Goal: Task Accomplishment & Management: Use online tool/utility

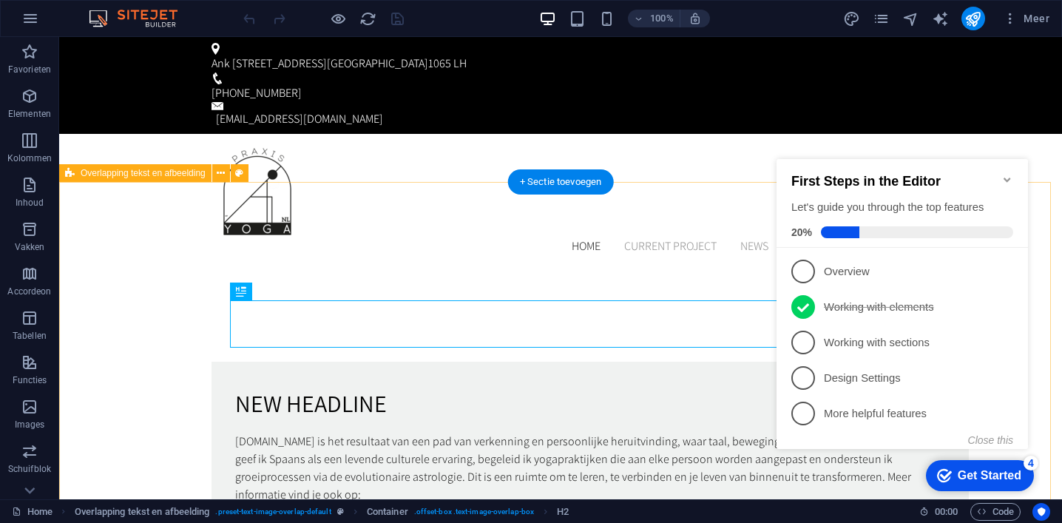
click at [671, 464] on div "New headline [DOMAIN_NAME] is het resultaat van een pad van verkenning en perso…" at bounding box center [560, 444] width 1003 height 355
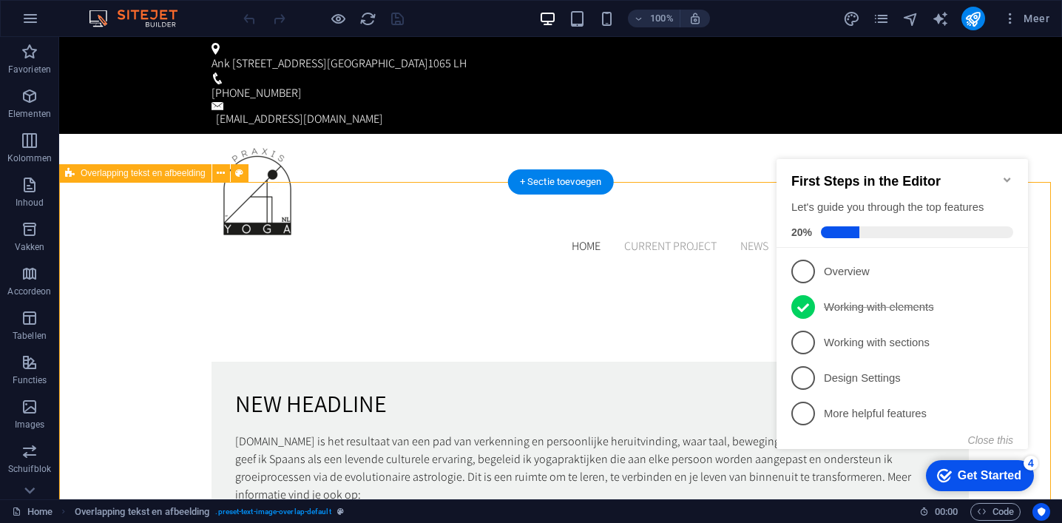
click at [681, 267] on div "New headline [DOMAIN_NAME] is het resultaat van een pad van verkenning en perso…" at bounding box center [560, 444] width 1003 height 355
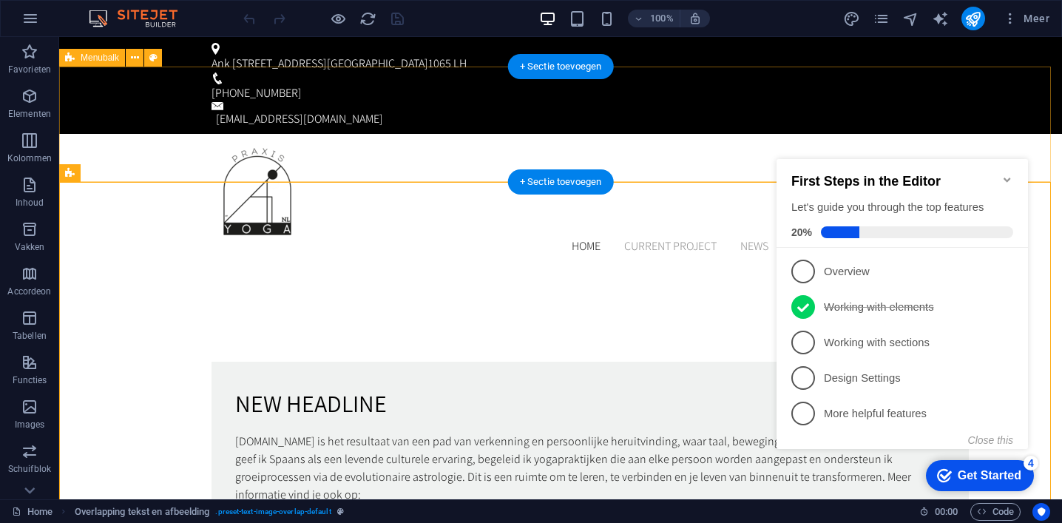
click at [1002, 134] on div "Home Current Project News About us Contact" at bounding box center [560, 200] width 1003 height 133
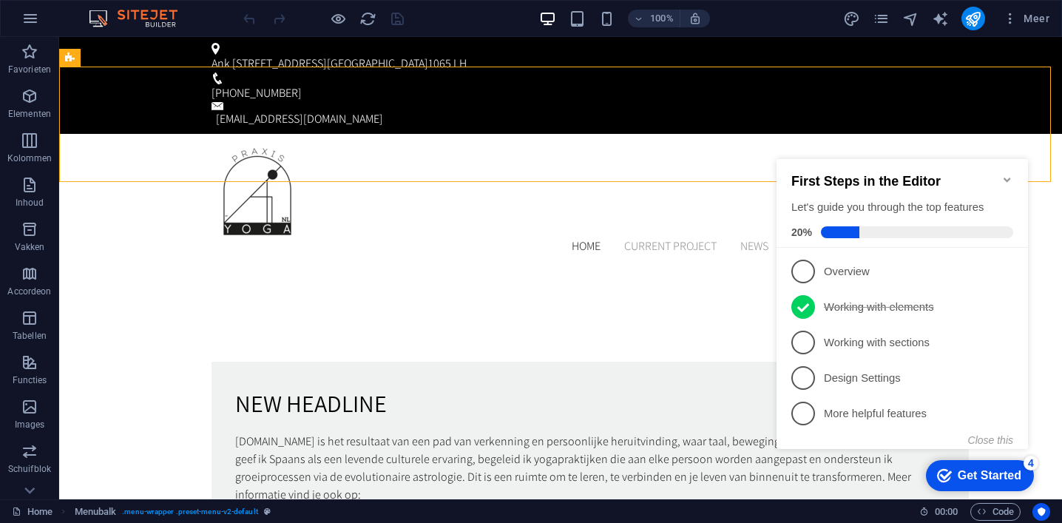
click at [961, 476] on div "Get Started" at bounding box center [990, 475] width 64 height 13
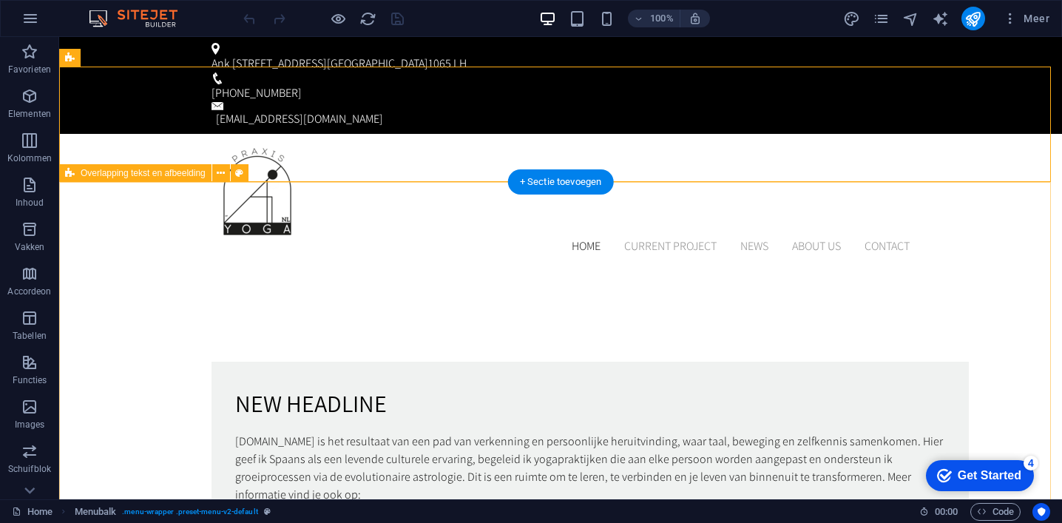
click at [737, 459] on div "New headline [DOMAIN_NAME] is het resultaat van een pad van verkenning en perso…" at bounding box center [560, 444] width 1003 height 355
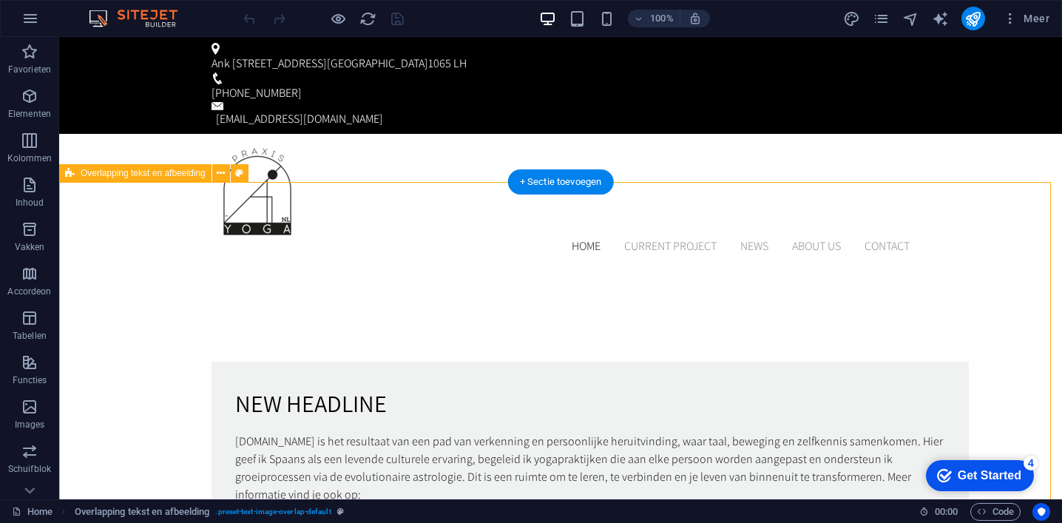
click at [1001, 267] on div "New headline [DOMAIN_NAME] is het resultaat van een pad van verkenning en perso…" at bounding box center [560, 444] width 1003 height 355
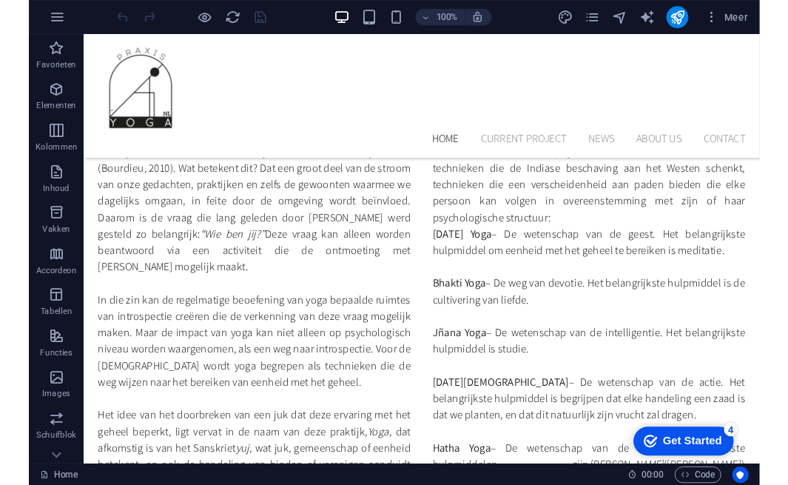
scroll to position [1541, 0]
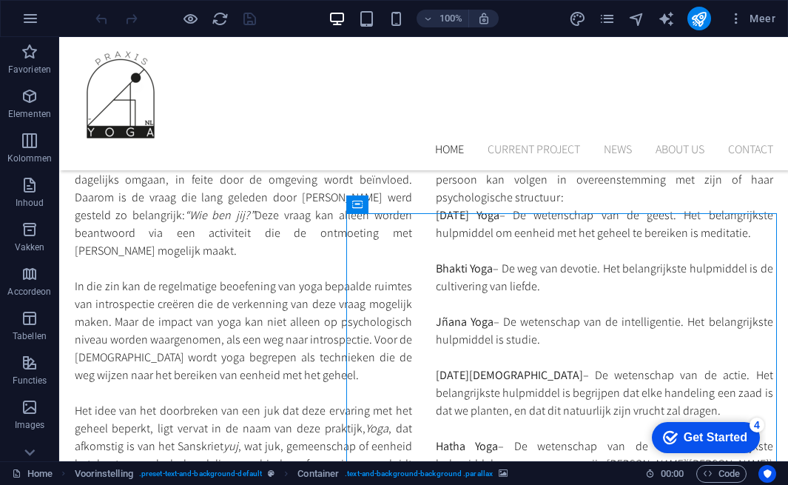
scroll to position [1147, 0]
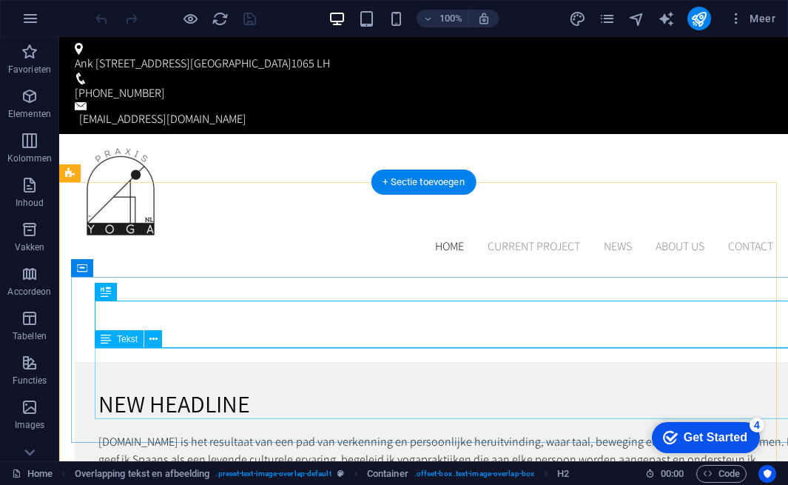
click at [440, 433] on div "[DOMAIN_NAME] is het resultaat van een pad van verkenning en persoonlijke herui…" at bounding box center [453, 468] width 710 height 71
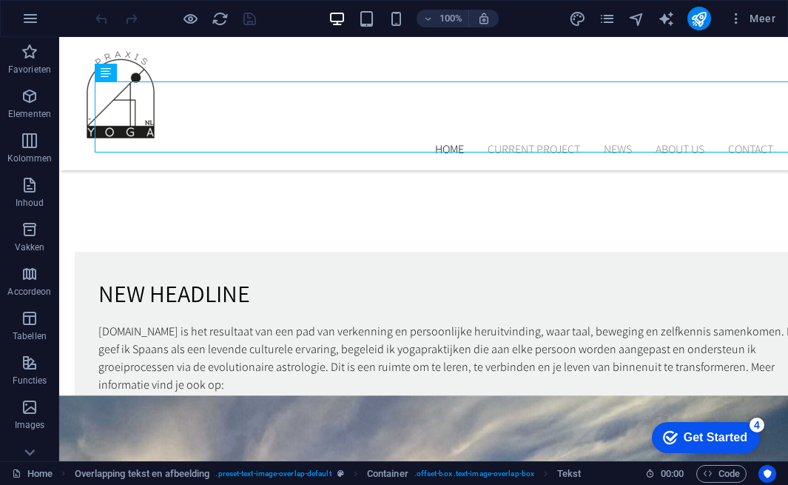
scroll to position [266, 0]
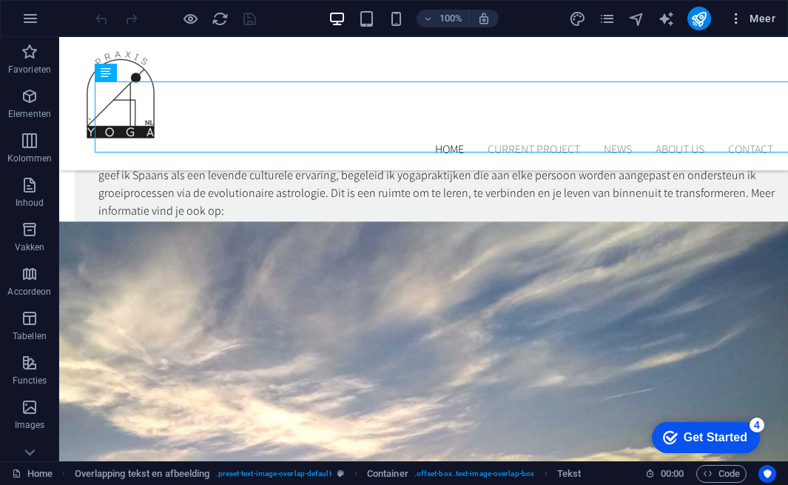
click at [736, 23] on icon "button" at bounding box center [736, 18] width 15 height 15
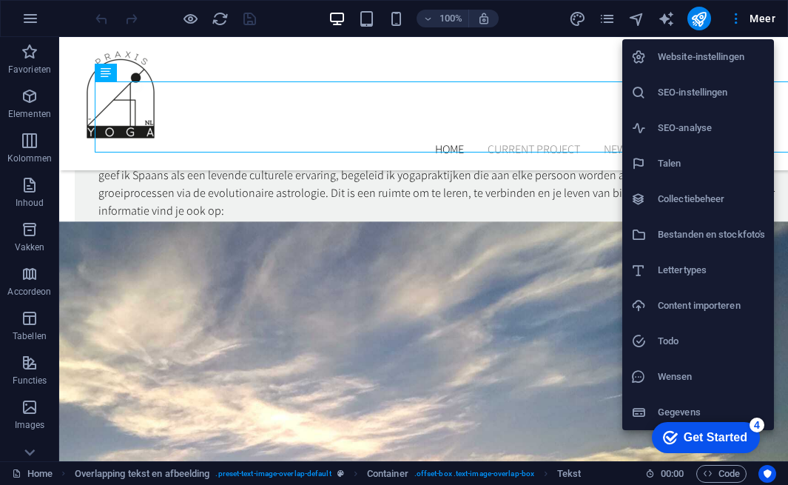
click at [431, 59] on div at bounding box center [394, 242] width 788 height 485
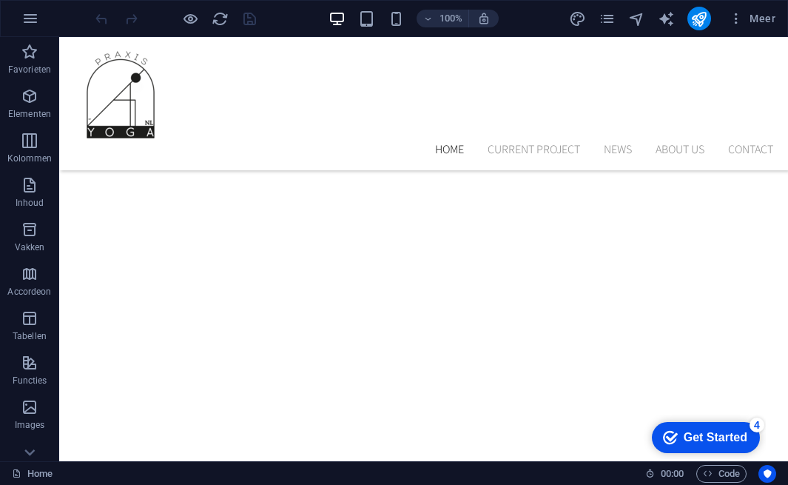
scroll to position [2860, 0]
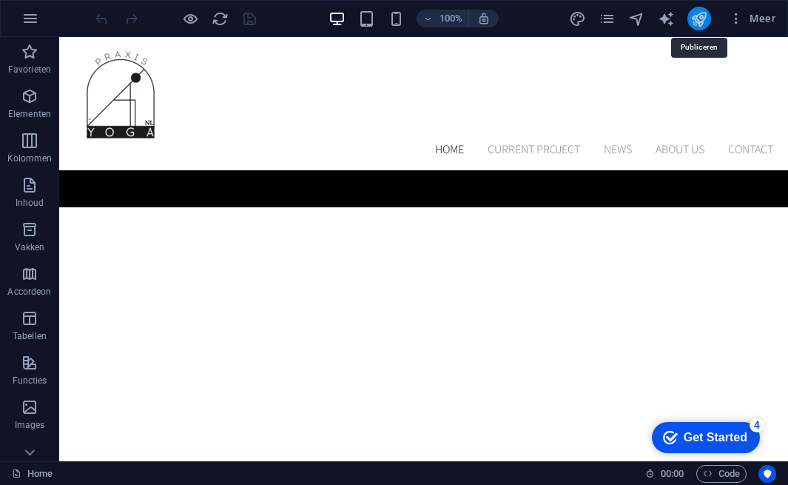
click at [702, 22] on icon "publish" at bounding box center [698, 18] width 17 height 17
